Goal: Transaction & Acquisition: Book appointment/travel/reservation

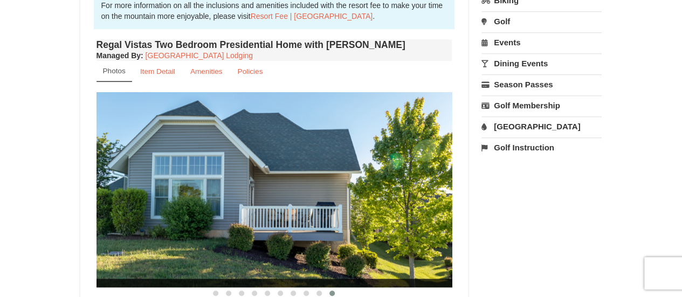
scroll to position [385, 0]
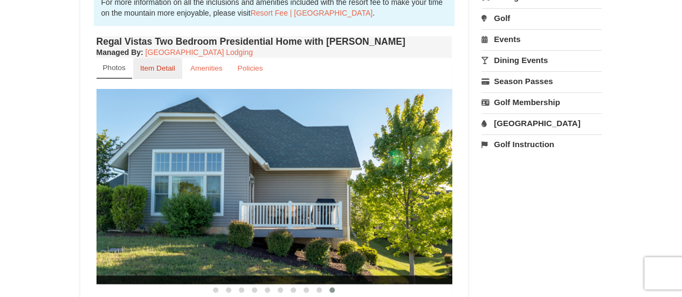
click at [170, 64] on small "Item Detail" at bounding box center [157, 68] width 35 height 8
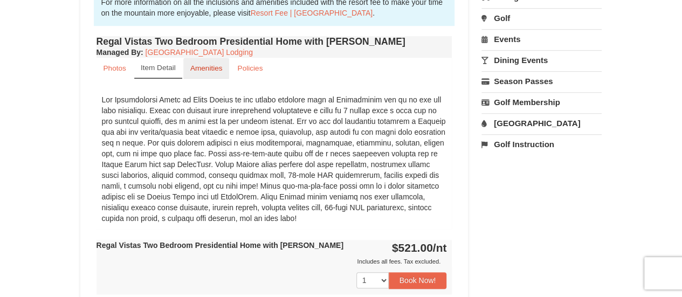
click at [212, 64] on small "Amenities" at bounding box center [206, 68] width 32 height 8
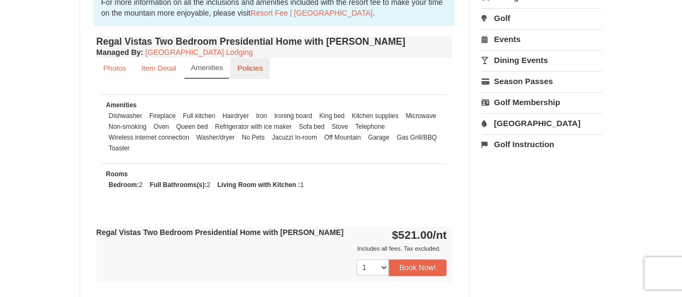
click at [256, 64] on small "Policies" at bounding box center [249, 68] width 25 height 8
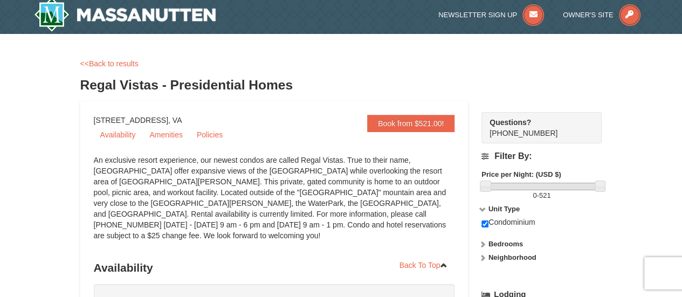
scroll to position [0, 0]
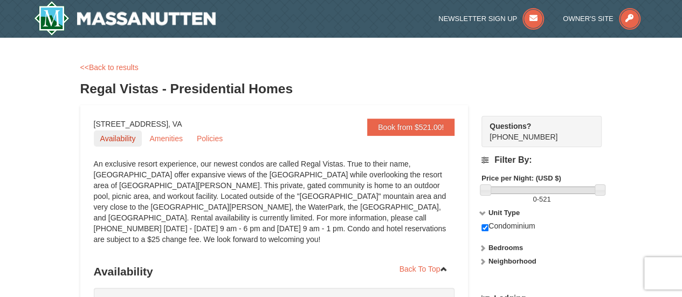
click at [110, 137] on link "Availability" at bounding box center [118, 138] width 49 height 16
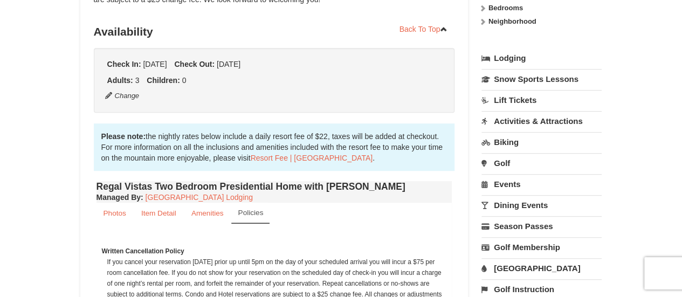
scroll to position [250, 0]
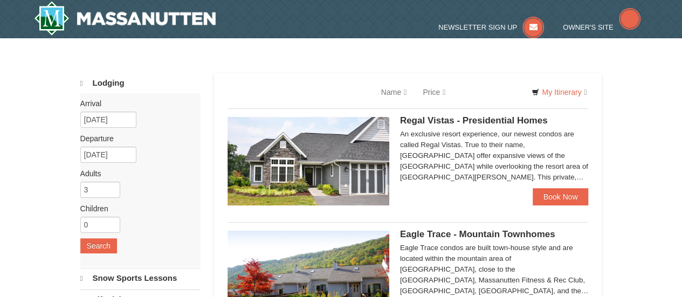
select select "9"
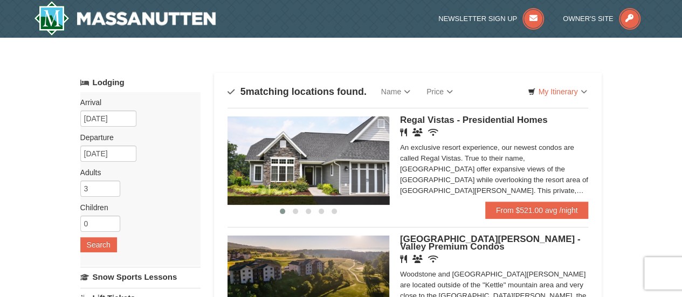
click at [487, 122] on span "Regal Vistas - Presidential Homes" at bounding box center [474, 120] width 148 height 10
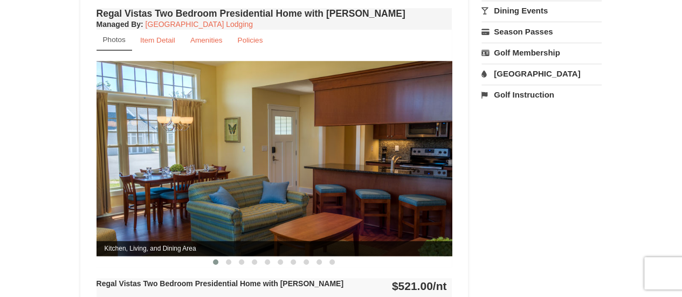
scroll to position [421, 0]
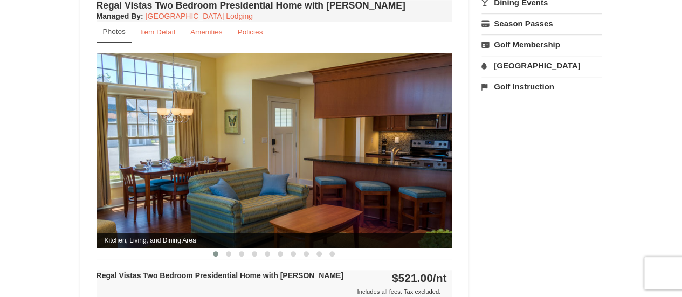
drag, startPoint x: 684, startPoint y: 56, endPoint x: 668, endPoint y: 148, distance: 94.2
click at [668, 148] on html "Browser Not Supported We notice you are using a browser which will not provide …" at bounding box center [341, 217] width 682 height 1277
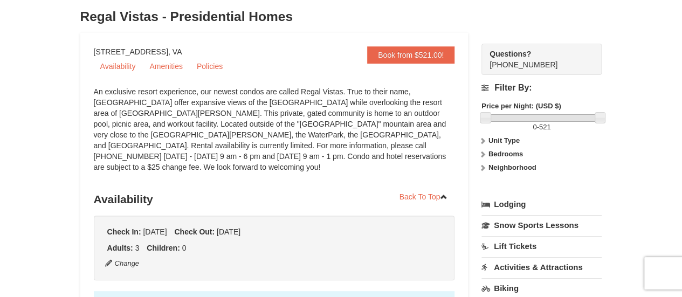
scroll to position [75, 0]
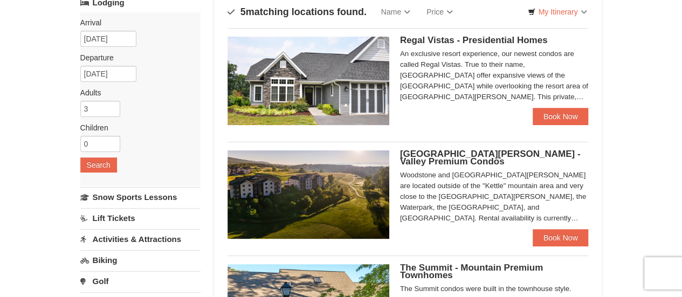
scroll to position [85, 0]
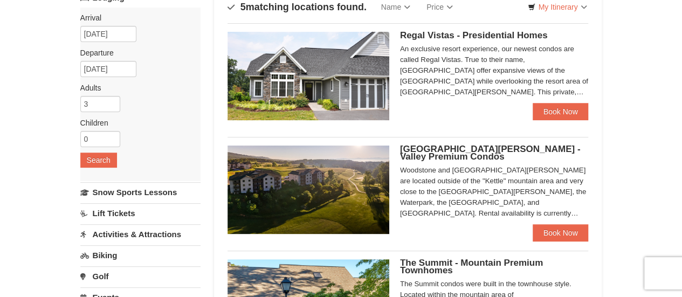
click at [414, 157] on span "Woodstone Meadows - Valley Premium Condos" at bounding box center [490, 153] width 181 height 18
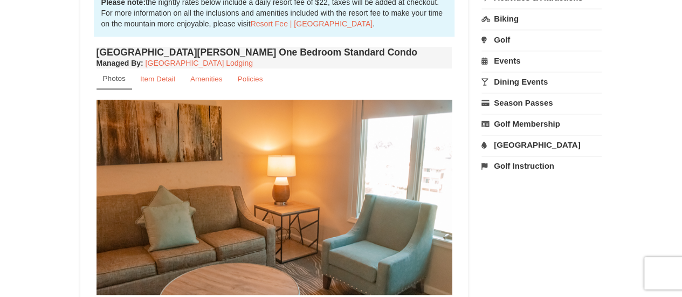
scroll to position [339, 0]
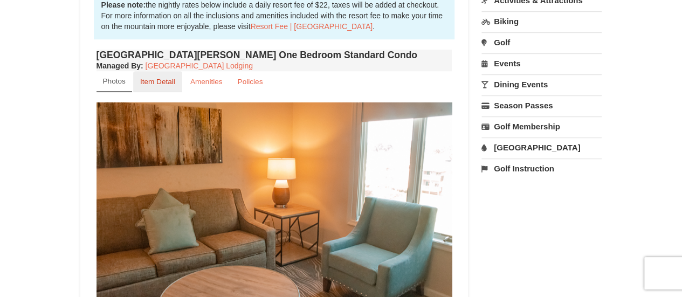
click at [157, 83] on small "Item Detail" at bounding box center [157, 82] width 35 height 8
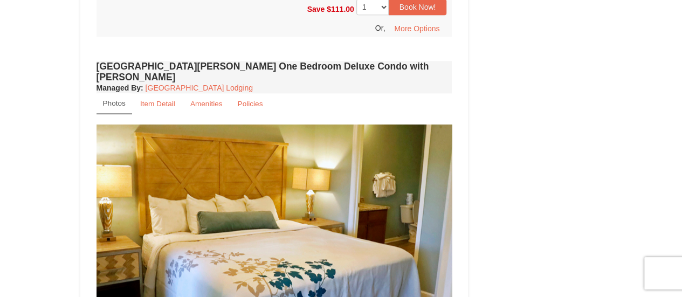
scroll to position [640, 0]
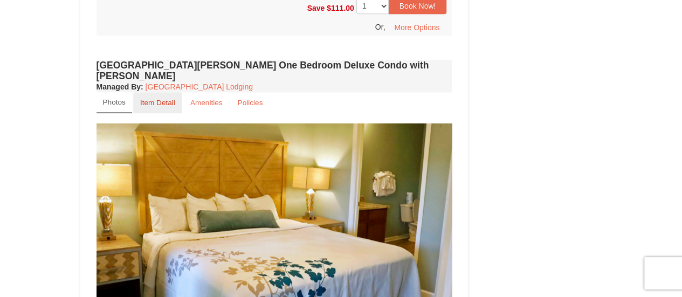
click at [153, 99] on small "Item Detail" at bounding box center [157, 103] width 35 height 8
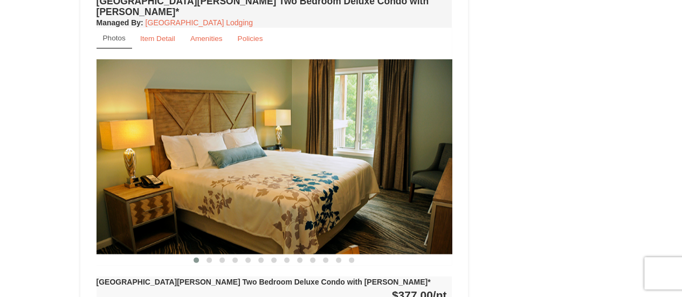
scroll to position [1037, 0]
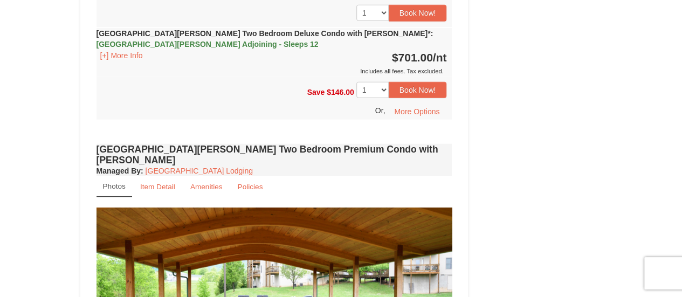
scroll to position [1349, 0]
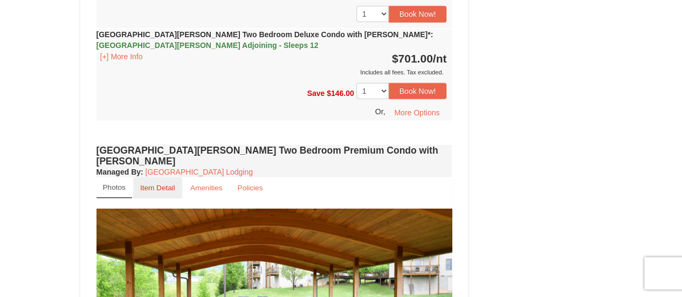
click at [154, 184] on small "Item Detail" at bounding box center [157, 188] width 35 height 8
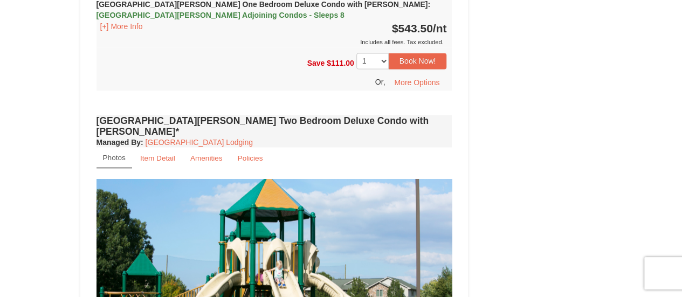
scroll to position [915, 0]
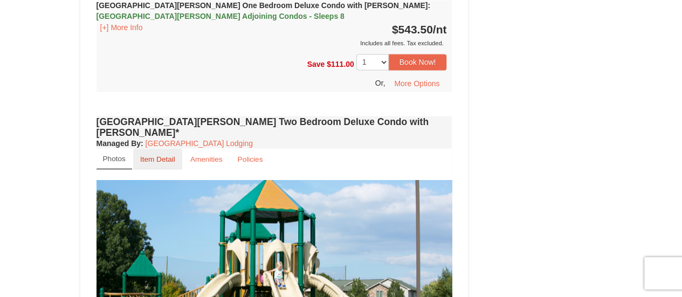
click at [154, 155] on small "Item Detail" at bounding box center [157, 159] width 35 height 8
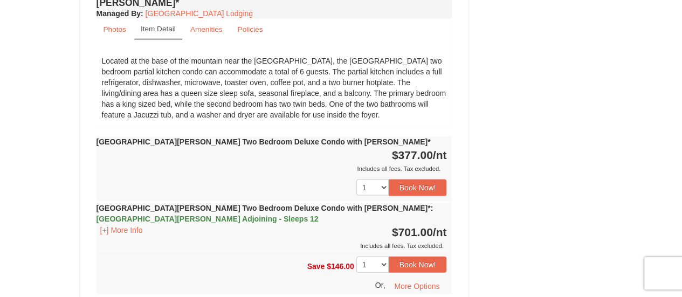
scroll to position [1034, 0]
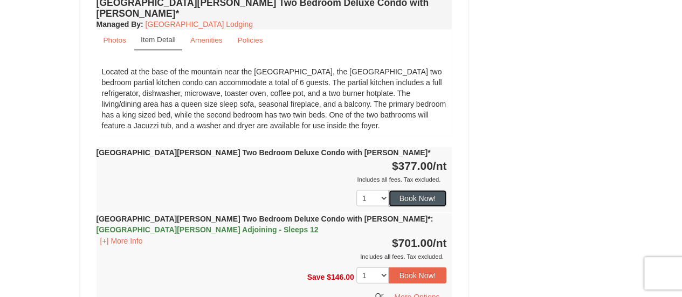
click at [421, 190] on button "Book Now!" at bounding box center [418, 198] width 58 height 16
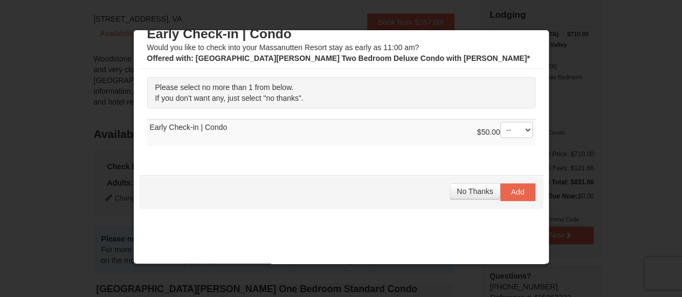
scroll to position [0, 0]
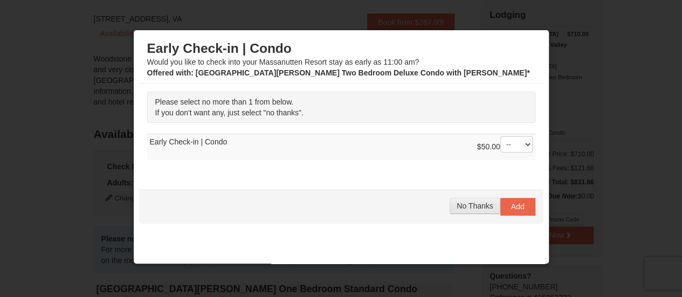
click at [468, 203] on span "No Thanks" at bounding box center [475, 206] width 36 height 9
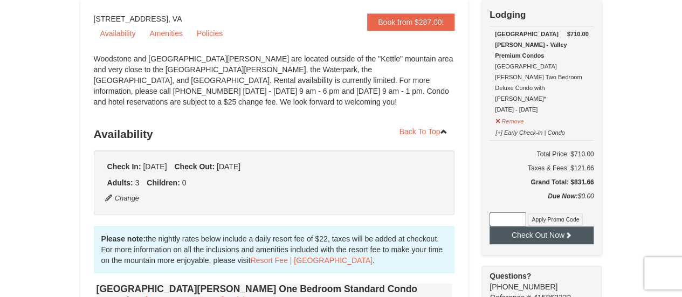
click at [511, 226] on button "Check Out Now" at bounding box center [542, 234] width 104 height 17
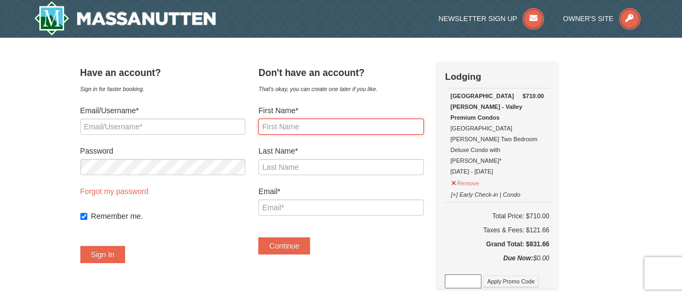
click at [298, 128] on input "First Name*" at bounding box center [340, 127] width 165 height 16
type input "[PERSON_NAME]"
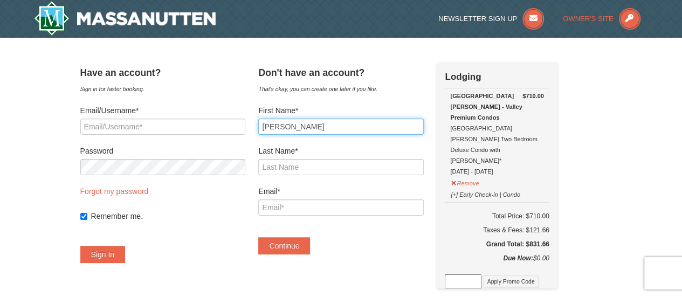
type input "[PERSON_NAME]"
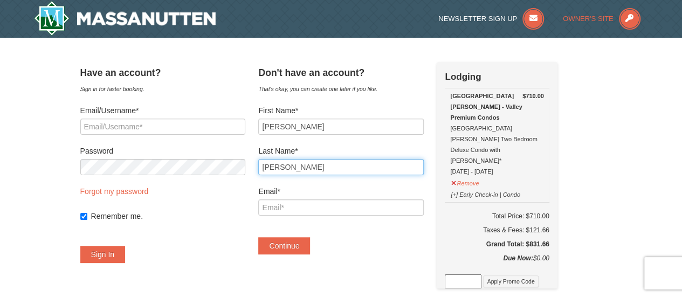
type input "imnrn66@aol.com"
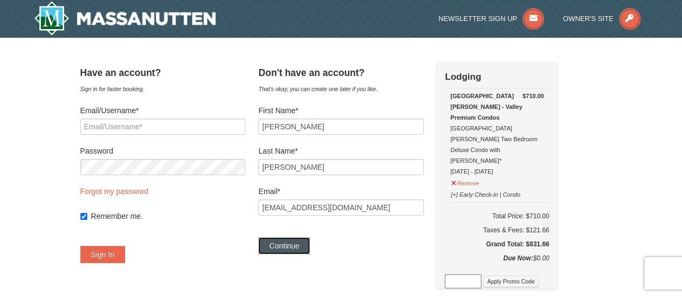
click at [296, 253] on button "Continue" at bounding box center [284, 245] width 52 height 17
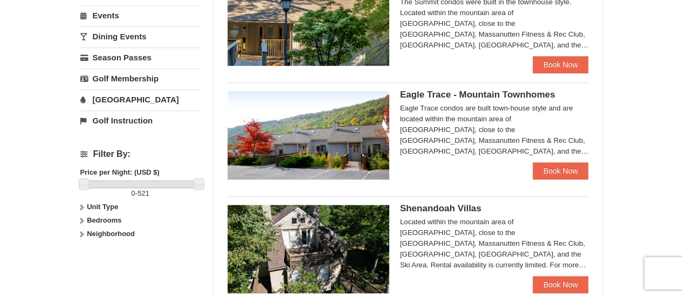
scroll to position [368, 0]
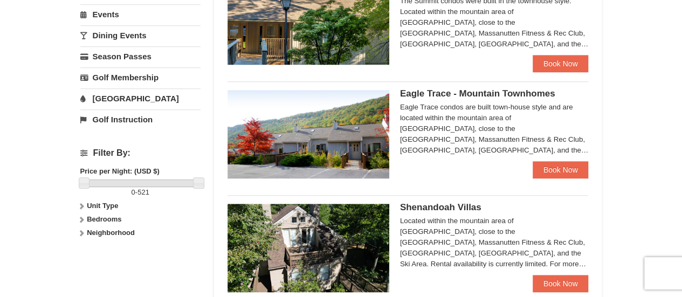
click at [457, 98] on div "Eagle Trace - Mountain Townhomes Eagle Trace condos are built town-house style …" at bounding box center [494, 125] width 189 height 71
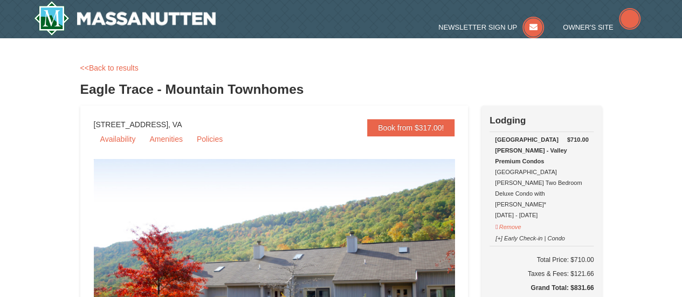
select select "9"
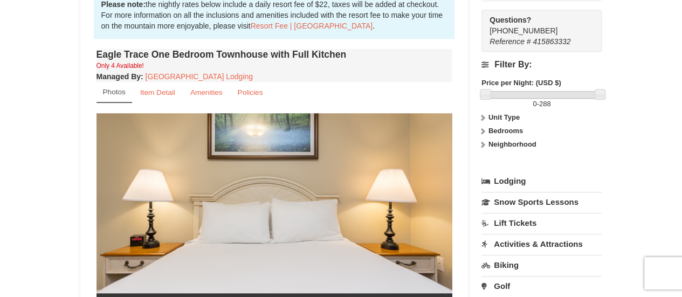
scroll to position [363, 0]
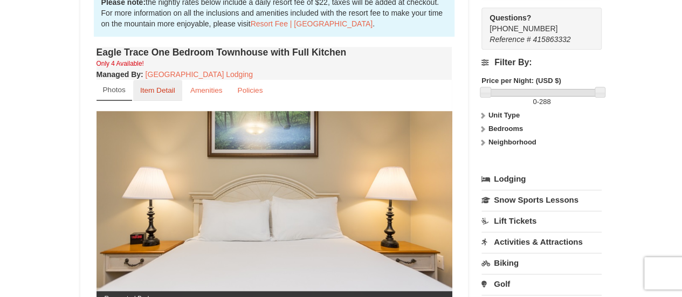
click at [154, 92] on small "Item Detail" at bounding box center [157, 90] width 35 height 8
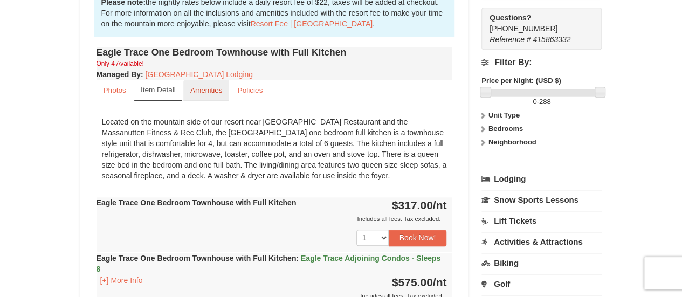
click at [207, 93] on small "Amenities" at bounding box center [206, 90] width 32 height 8
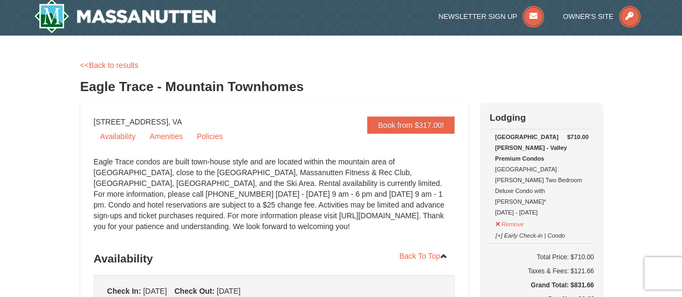
scroll to position [0, 0]
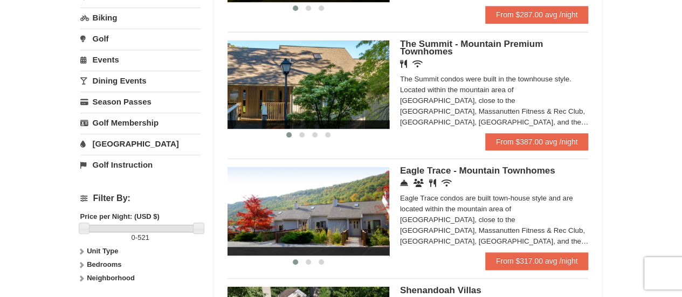
scroll to position [324, 0]
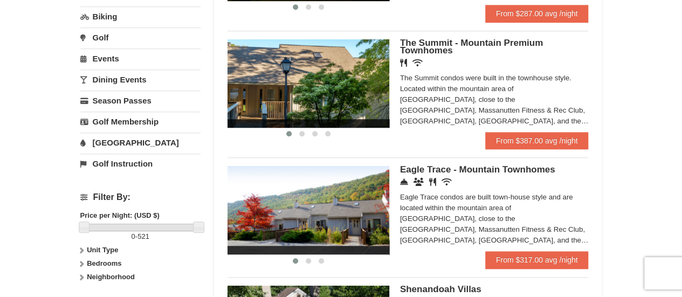
click at [317, 209] on img at bounding box center [309, 210] width 162 height 88
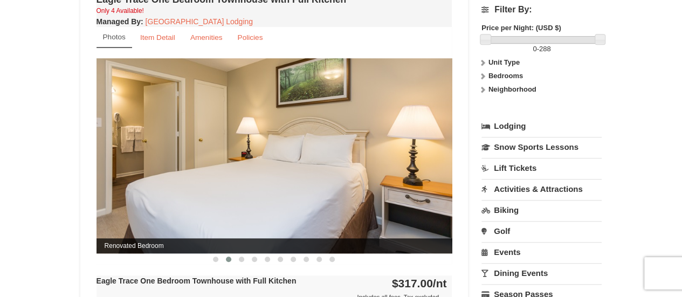
scroll to position [408, 0]
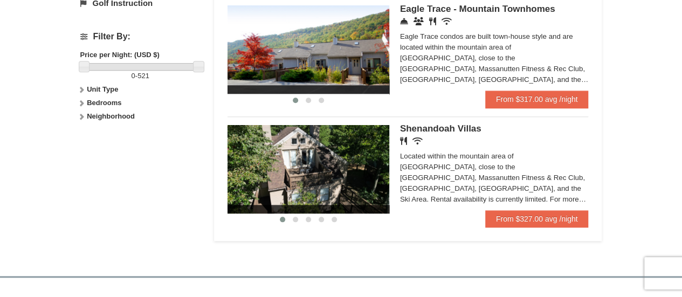
scroll to position [485, 0]
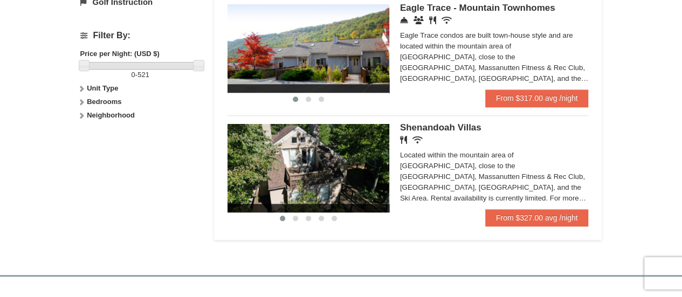
click at [415, 138] on icon at bounding box center [418, 140] width 10 height 8
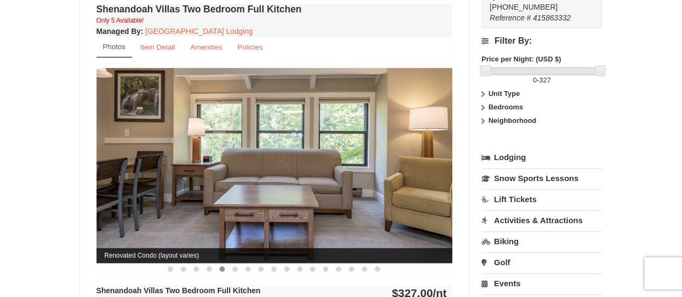
scroll to position [376, 0]
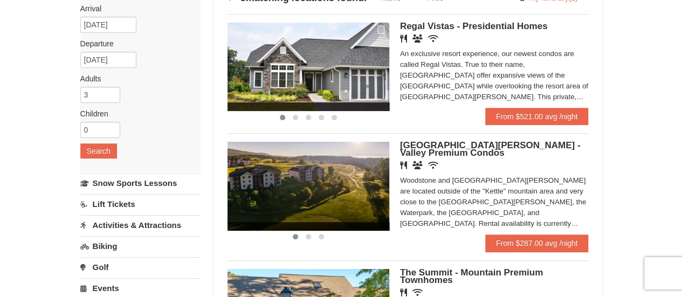
scroll to position [93, 0]
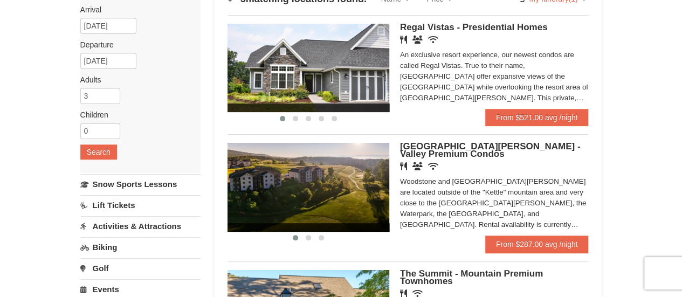
click at [404, 153] on span "[GEOGRAPHIC_DATA][PERSON_NAME] - Valley Premium Condos" at bounding box center [490, 150] width 181 height 18
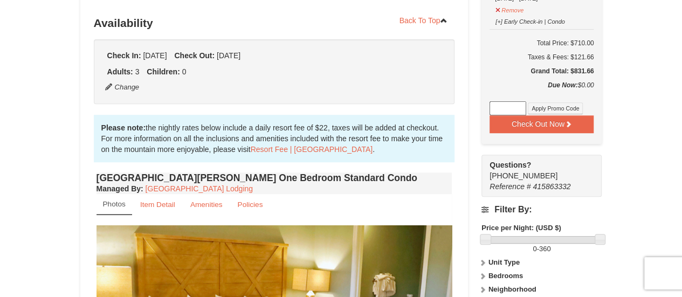
scroll to position [217, 0]
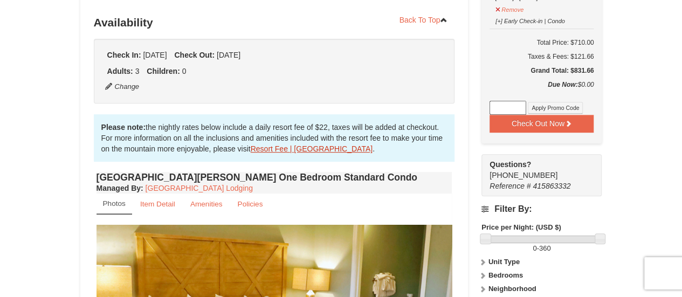
click at [265, 149] on link "Resort Fee | Massanutten Resort" at bounding box center [312, 149] width 122 height 9
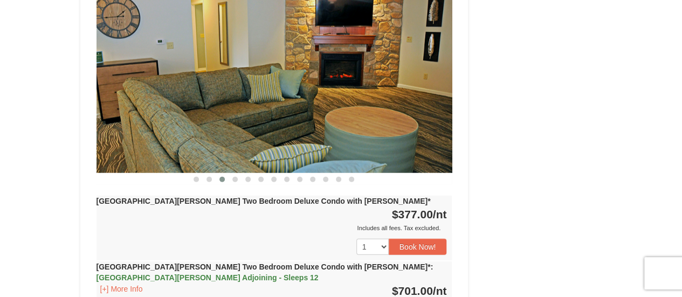
scroll to position [1385, 0]
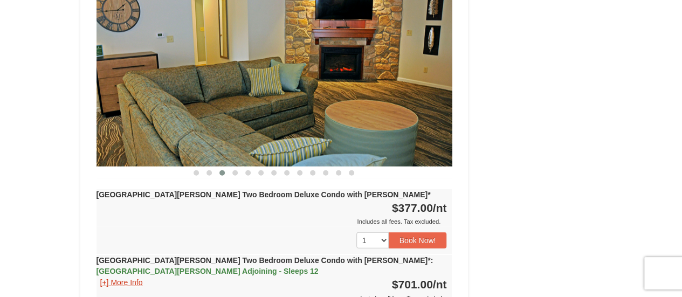
click at [118, 277] on button "[+] More Info" at bounding box center [122, 283] width 50 height 12
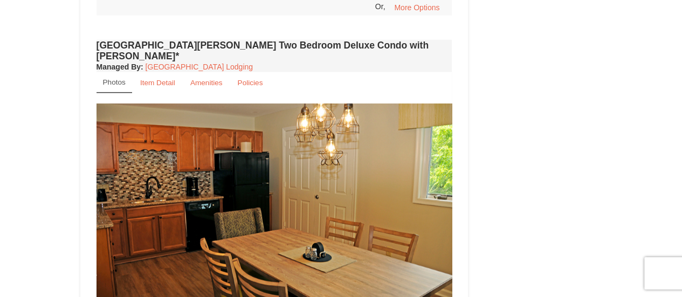
scroll to position [1253, 0]
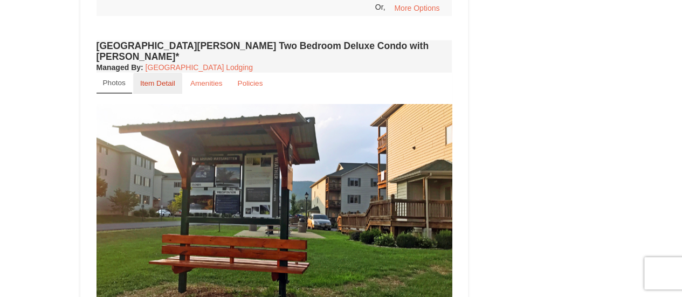
click at [155, 79] on small "Item Detail" at bounding box center [157, 83] width 35 height 8
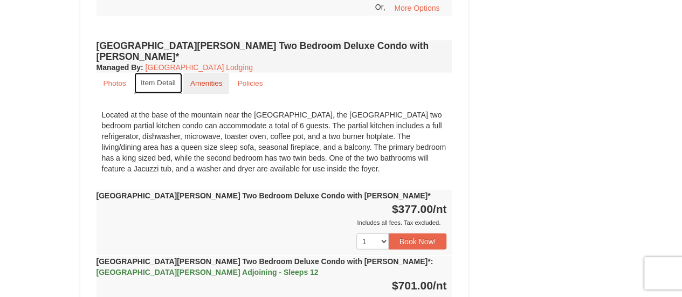
click at [203, 79] on small "Amenities" at bounding box center [206, 83] width 32 height 8
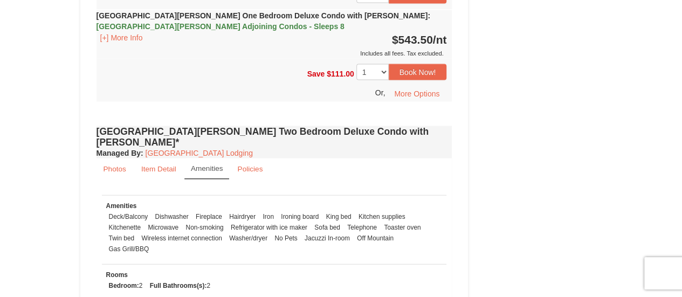
scroll to position [1163, 0]
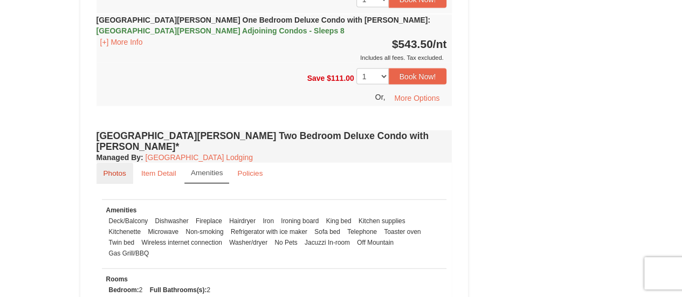
click at [109, 169] on small "Photos" at bounding box center [115, 173] width 23 height 8
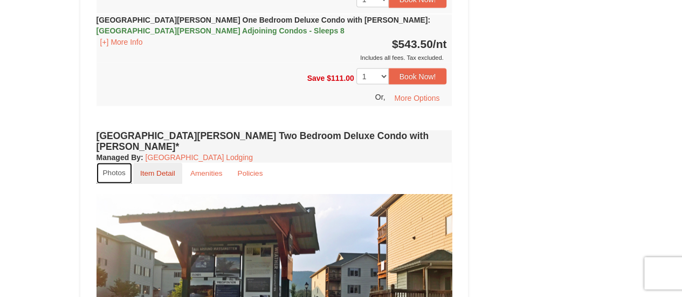
click at [148, 169] on small "Item Detail" at bounding box center [157, 173] width 35 height 8
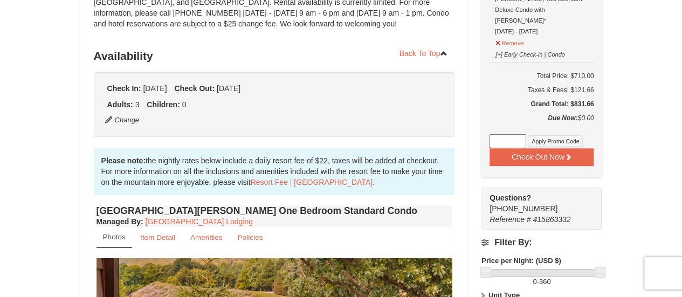
scroll to position [186, 0]
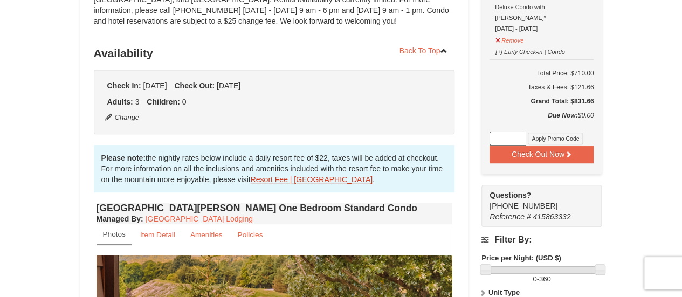
click at [271, 180] on link "Resort Fee | Massanutten Resort" at bounding box center [312, 179] width 122 height 9
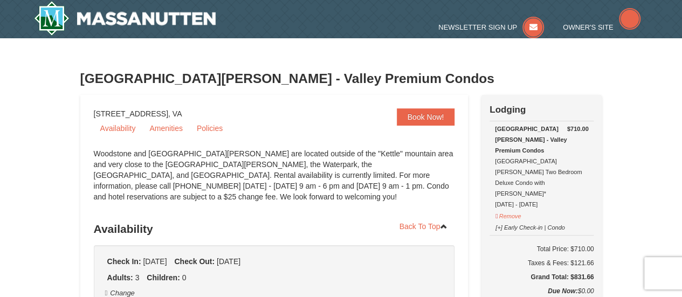
select select "9"
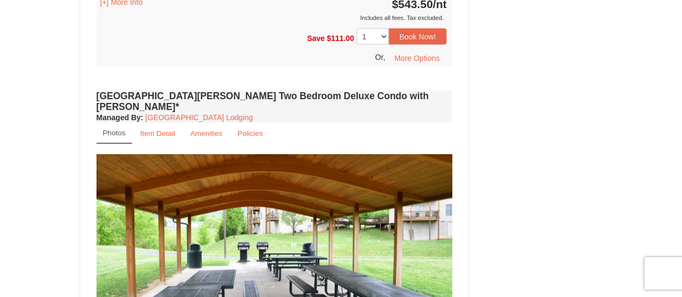
scroll to position [1180, 0]
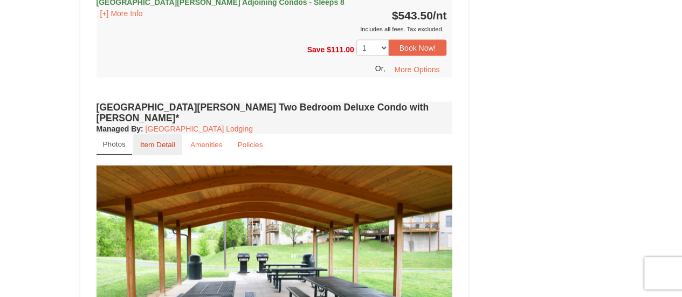
click at [153, 141] on small "Item Detail" at bounding box center [157, 145] width 35 height 8
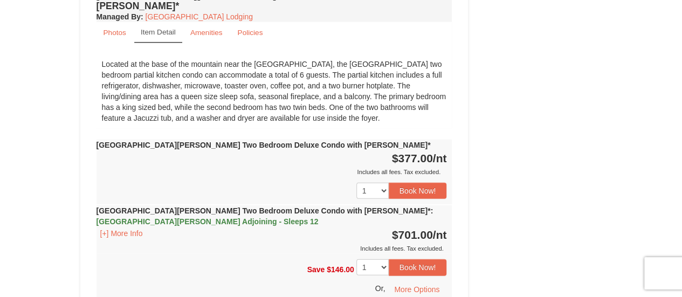
scroll to position [1295, 0]
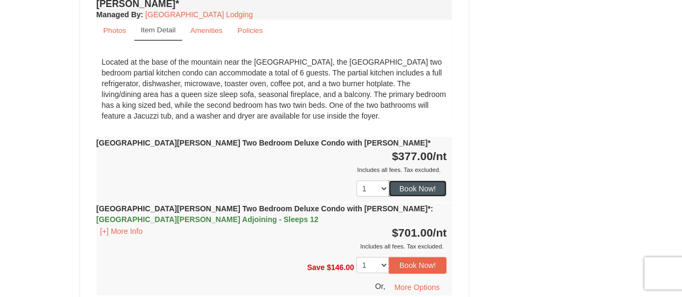
click at [410, 181] on button "Book Now!" at bounding box center [418, 189] width 58 height 16
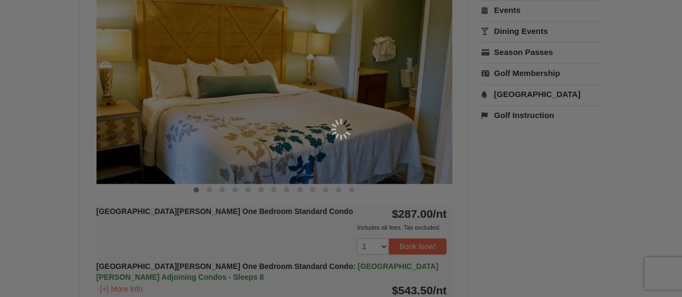
scroll to position [94, 0]
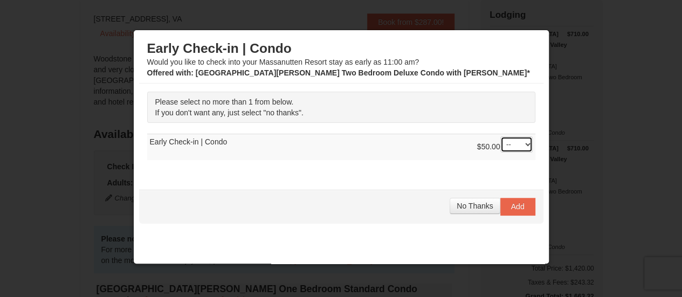
click at [518, 143] on select "-- 01" at bounding box center [516, 144] width 32 height 16
select select "1"
click at [500, 136] on select "-- 01" at bounding box center [516, 144] width 32 height 16
click at [511, 203] on span "Add" at bounding box center [517, 206] width 13 height 9
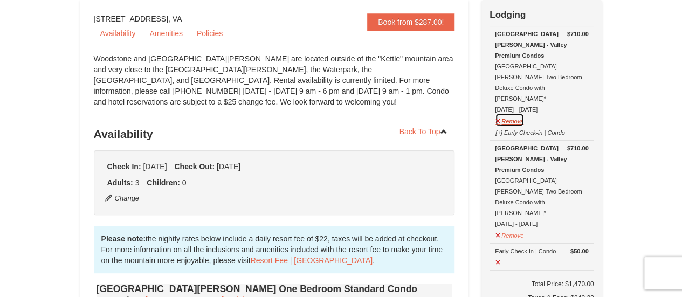
click at [514, 113] on button "Remove" at bounding box center [509, 119] width 29 height 13
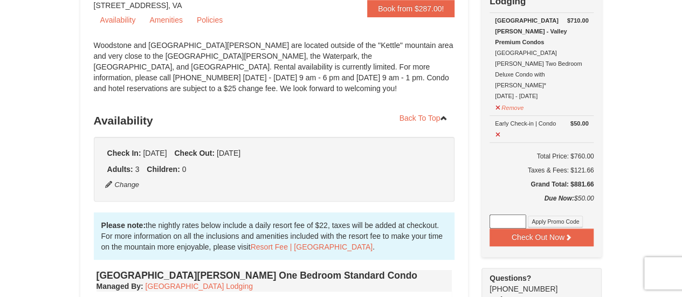
scroll to position [115, 0]
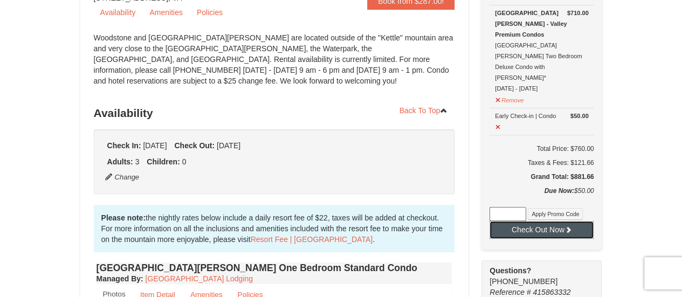
click at [554, 221] on button "Check Out Now" at bounding box center [542, 229] width 104 height 17
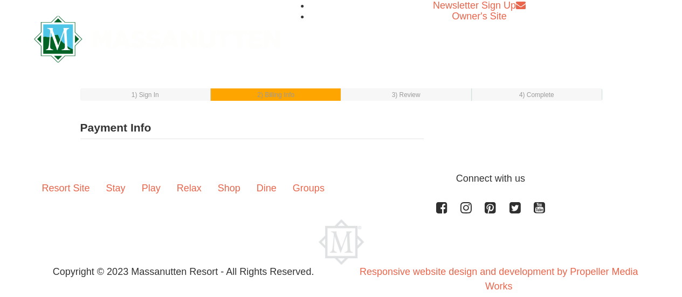
select select "1"
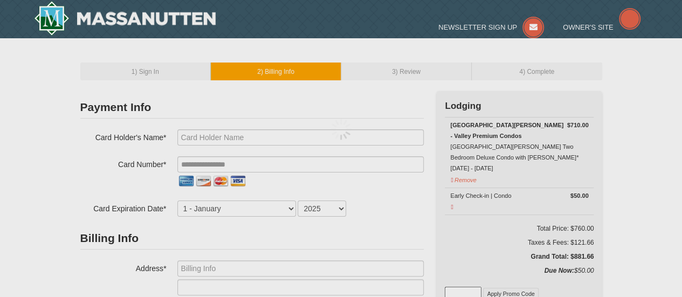
type input "[PERSON_NAME]"
type input "[EMAIL_ADDRESS][DOMAIN_NAME]"
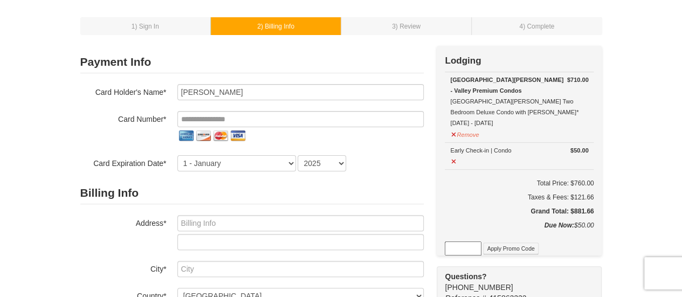
scroll to position [35, 0]
